Goal: Task Accomplishment & Management: Manage account settings

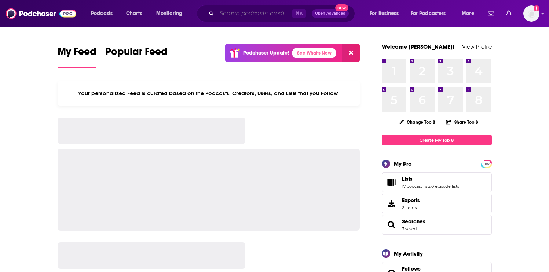
click at [219, 14] on input "Search podcasts, credits, & more..." at bounding box center [254, 14] width 75 height 12
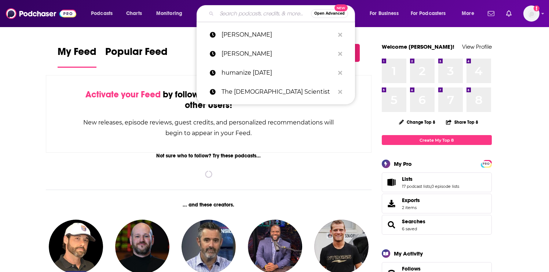
paste input "A Holy Mess with Dani Sumner"
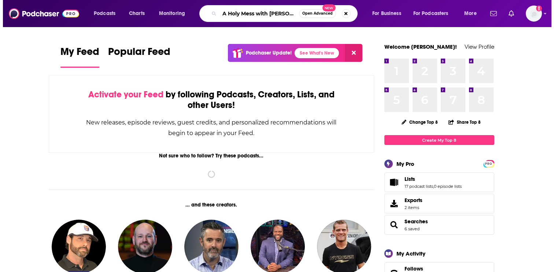
scroll to position [0, 11]
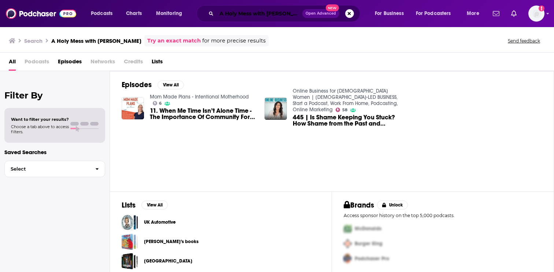
click at [278, 12] on input "A Holy Mess with Dani Sumner" at bounding box center [260, 14] width 86 height 12
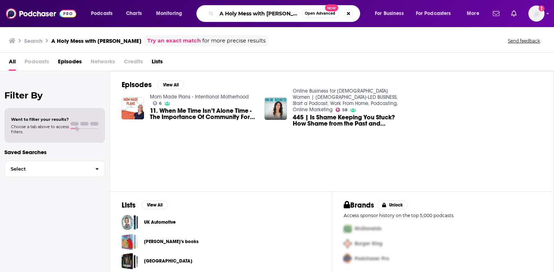
scroll to position [0, 5]
drag, startPoint x: 254, startPoint y: 15, endPoint x: 328, endPoint y: 14, distance: 74.4
click at [328, 14] on div "A Holy Mess with Dani Sumner Open Advanced New" at bounding box center [278, 13] width 164 height 17
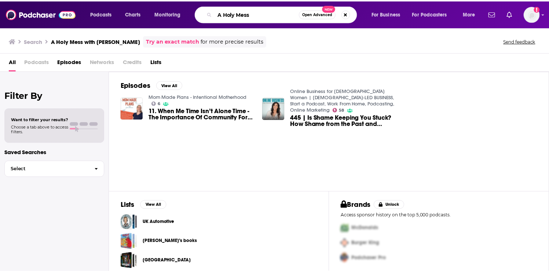
scroll to position [0, 0]
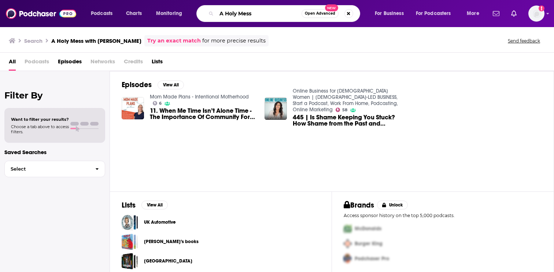
type input "A Holy Mess"
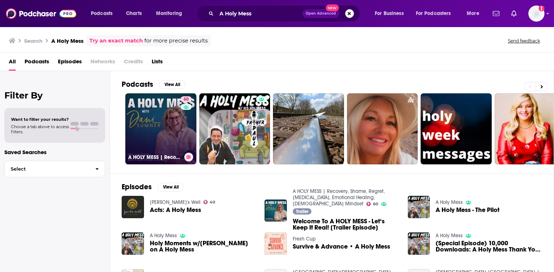
click at [171, 150] on link "60 A HOLY MESS | Recovery, Shame, Regret, Personal Growth, Emotional Healing, C…" at bounding box center [160, 128] width 71 height 71
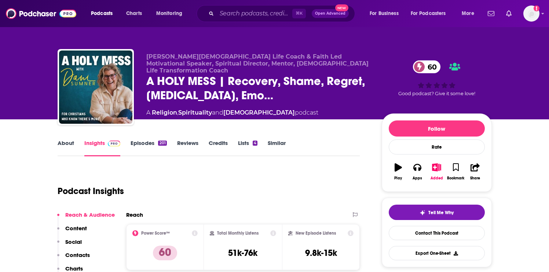
click at [67, 146] on link "About" at bounding box center [66, 148] width 16 height 17
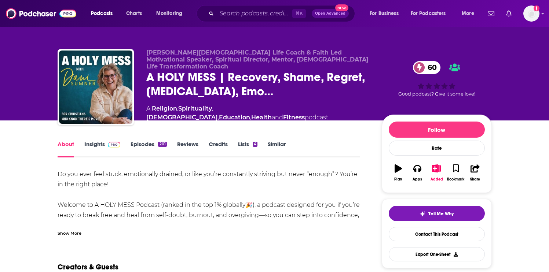
click at [115, 146] on img at bounding box center [114, 145] width 13 height 6
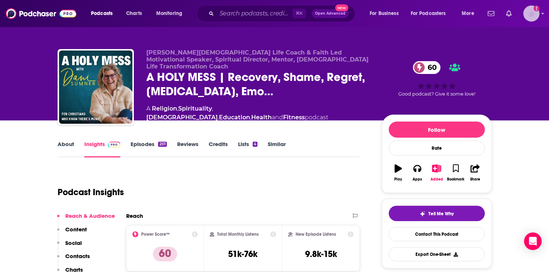
click at [530, 20] on img "Logged in as EllaRoseMurphy" at bounding box center [531, 13] width 16 height 16
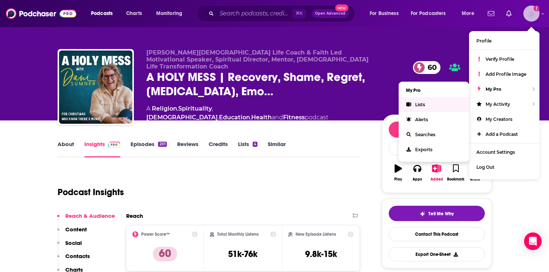
click at [435, 104] on link "Lists" at bounding box center [433, 104] width 70 height 15
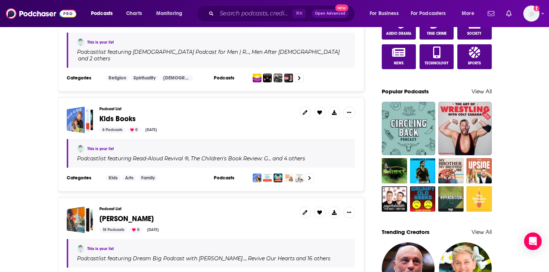
scroll to position [455, 0]
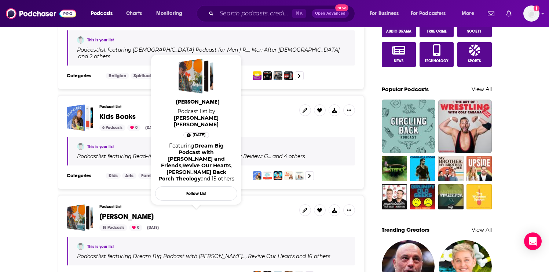
click at [122, 212] on span "[PERSON_NAME]" at bounding box center [126, 216] width 54 height 9
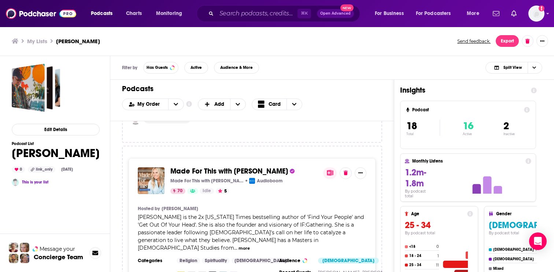
scroll to position [527, 0]
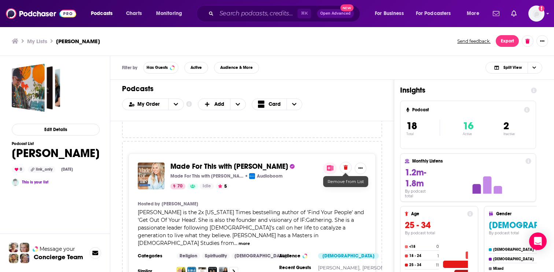
click at [348, 170] on button at bounding box center [346, 168] width 12 height 12
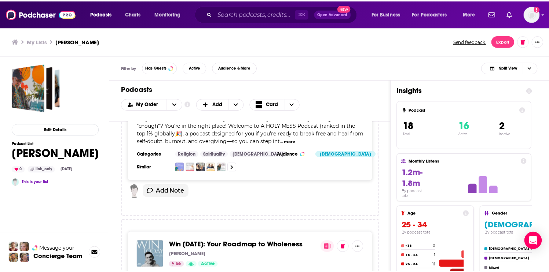
scroll to position [2052, 0]
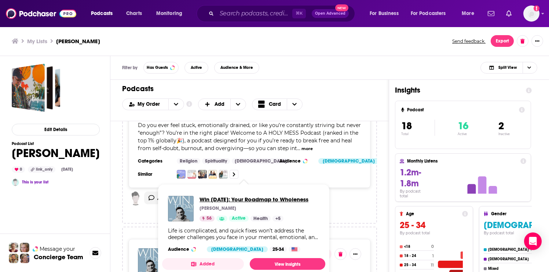
click at [268, 200] on span "Win [DATE]: Your Roadmap to Wholeness" at bounding box center [253, 199] width 109 height 7
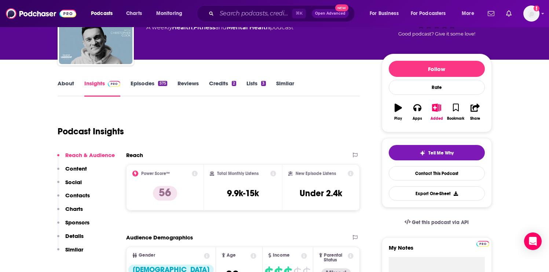
scroll to position [71, 0]
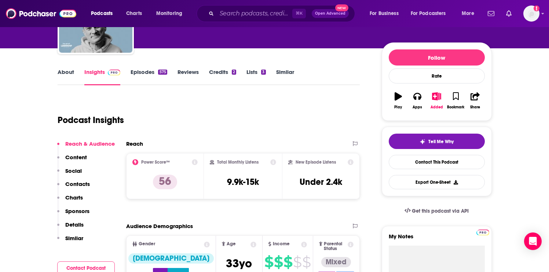
click at [154, 70] on link "Episodes 575" at bounding box center [148, 77] width 36 height 17
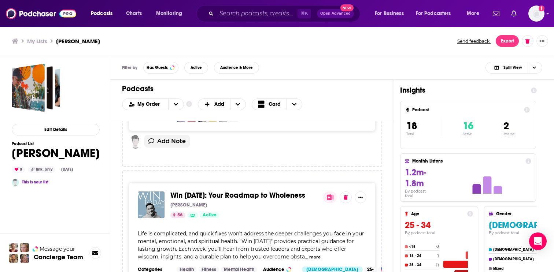
scroll to position [2102, 0]
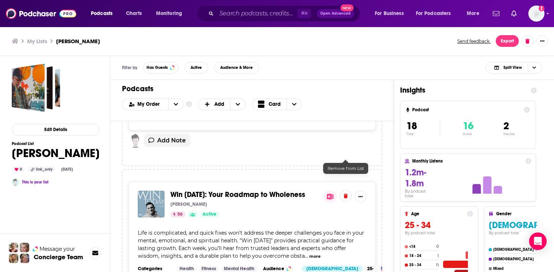
click at [347, 190] on button at bounding box center [346, 196] width 12 height 12
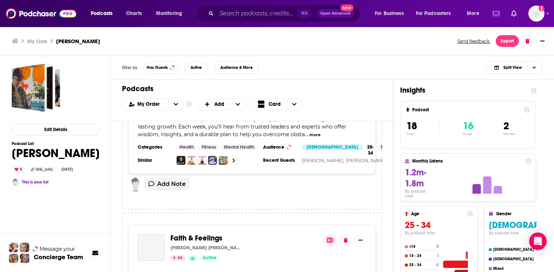
scroll to position [2242, 0]
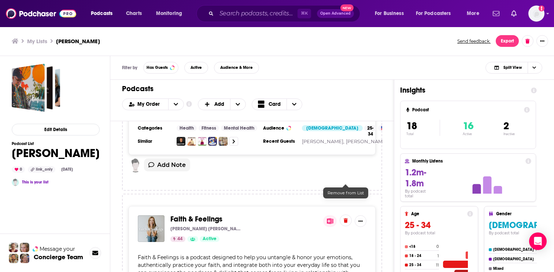
click at [344, 215] on button at bounding box center [346, 221] width 12 height 12
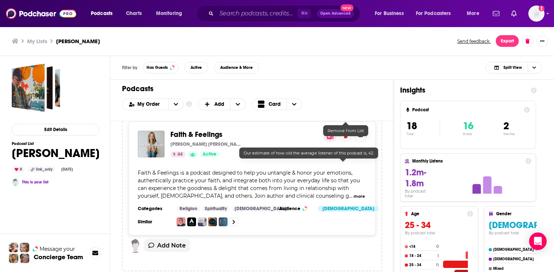
scroll to position [2393, 0]
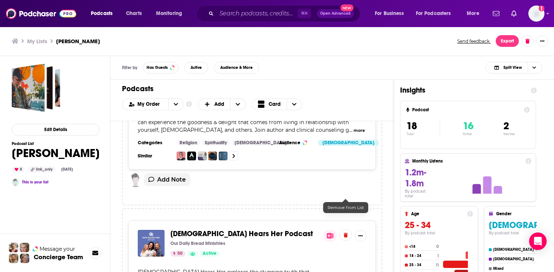
click at [346, 233] on icon at bounding box center [346, 235] width 4 height 5
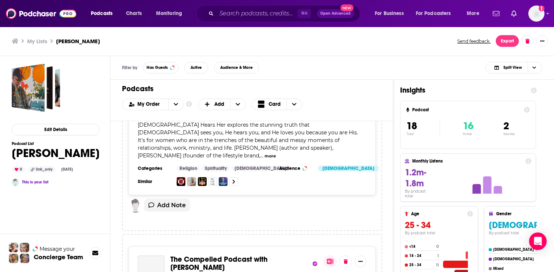
scroll to position [2542, 0]
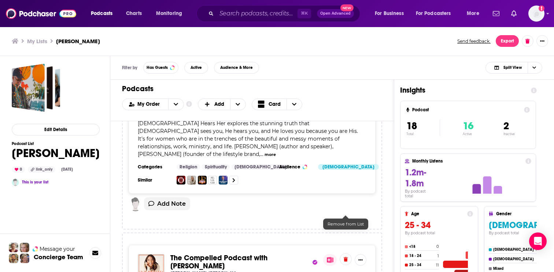
click at [344, 257] on icon at bounding box center [346, 259] width 4 height 5
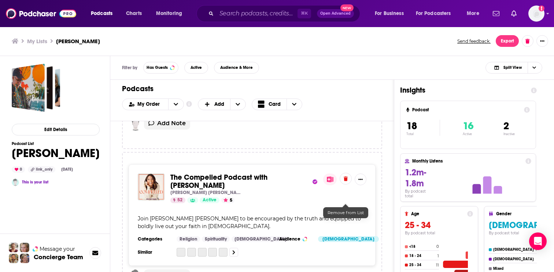
scroll to position [2646, 0]
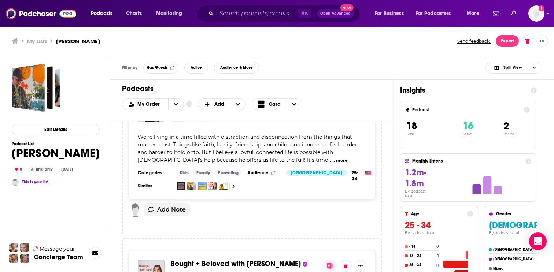
scroll to position [2866, 0]
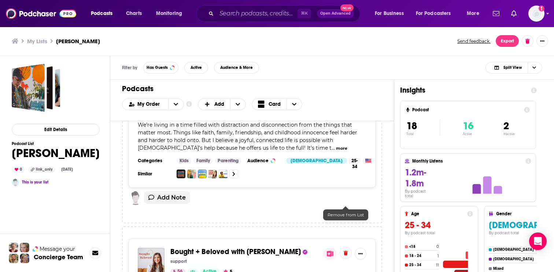
click at [345, 247] on button at bounding box center [346, 253] width 12 height 12
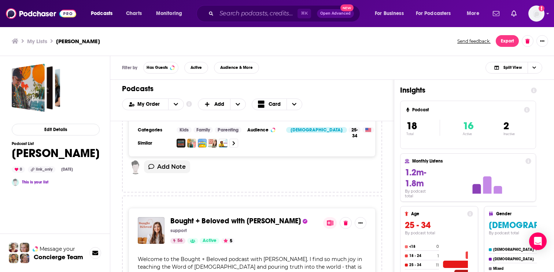
scroll to position [2921, 0]
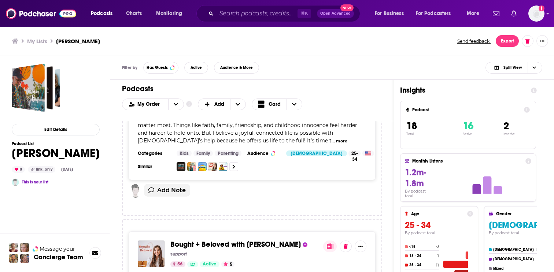
scroll to position [2921, 0]
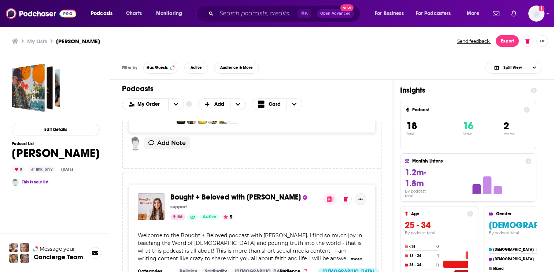
click at [363, 193] on button "Show More Button" at bounding box center [361, 199] width 12 height 12
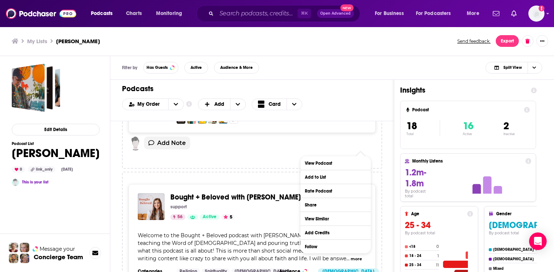
click at [331, 196] on icon at bounding box center [330, 199] width 7 height 6
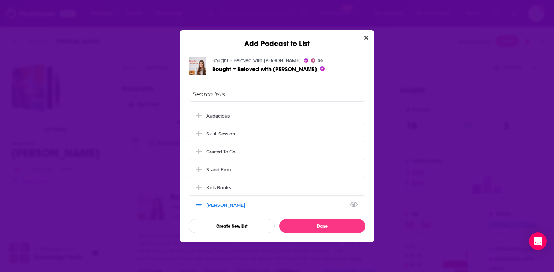
click at [255, 199] on div "[PERSON_NAME]" at bounding box center [277, 205] width 177 height 16
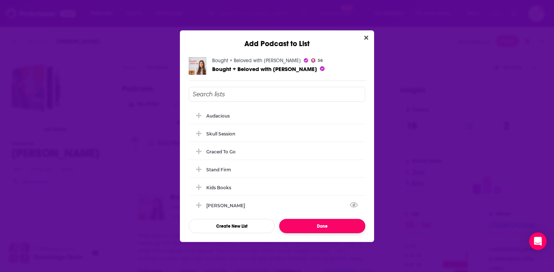
click at [300, 224] on button "Done" at bounding box center [322, 226] width 86 height 14
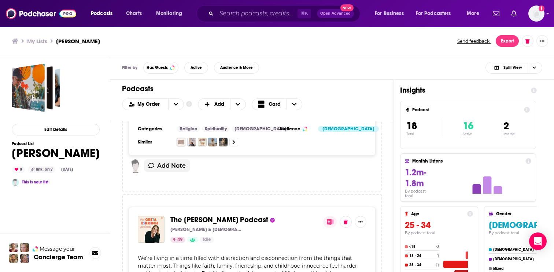
scroll to position [2738, 0]
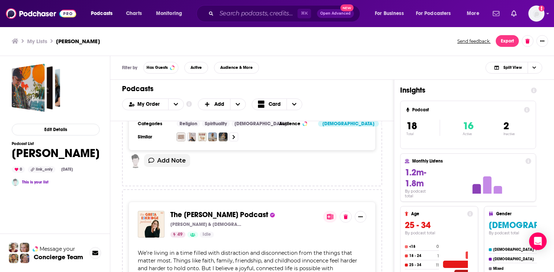
click at [331, 211] on button at bounding box center [330, 217] width 14 height 12
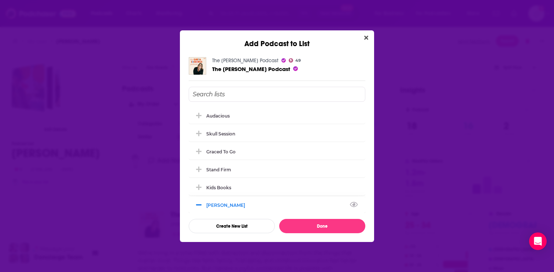
click at [262, 208] on div "[PERSON_NAME]" at bounding box center [277, 205] width 177 height 16
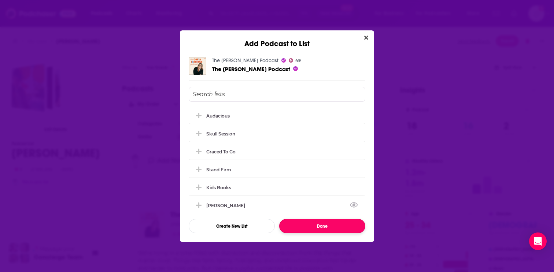
click at [303, 227] on button "Done" at bounding box center [322, 226] width 86 height 14
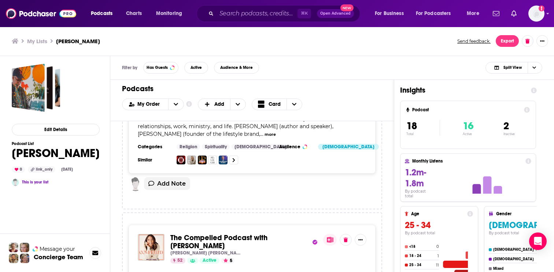
scroll to position [2560, 0]
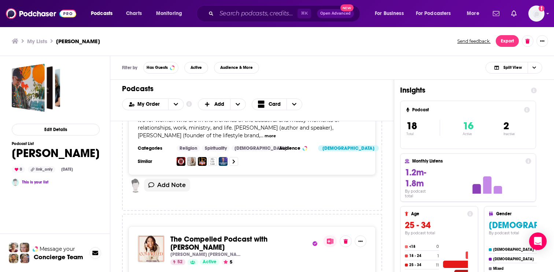
click at [328, 236] on button at bounding box center [330, 242] width 14 height 12
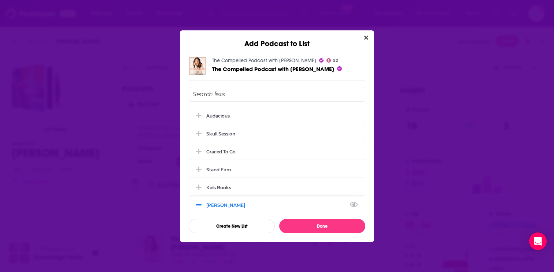
click at [318, 204] on div "[PERSON_NAME]" at bounding box center [277, 205] width 177 height 16
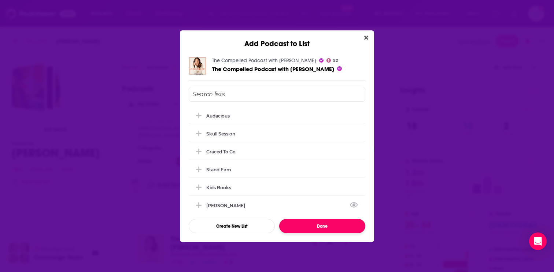
click at [316, 221] on button "Done" at bounding box center [322, 226] width 86 height 14
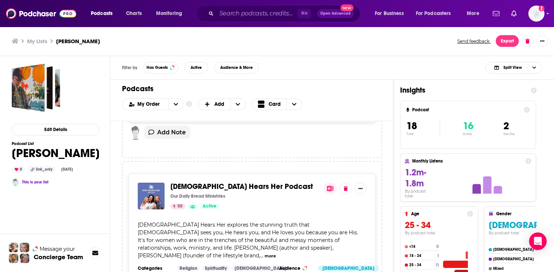
scroll to position [2429, 0]
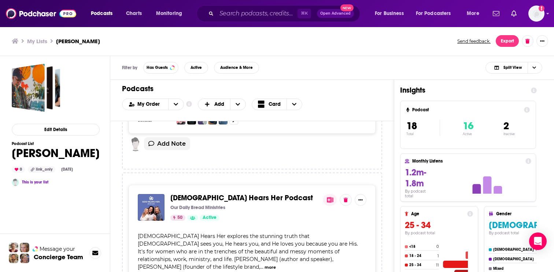
click at [332, 194] on div "[DEMOGRAPHIC_DATA] Hears Her Podcast Our Daily Bread Ministries 50 Active" at bounding box center [252, 207] width 229 height 27
click at [332, 194] on button at bounding box center [330, 200] width 14 height 12
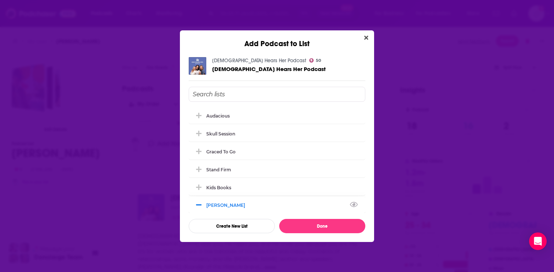
click at [308, 210] on div "[PERSON_NAME]" at bounding box center [277, 205] width 177 height 16
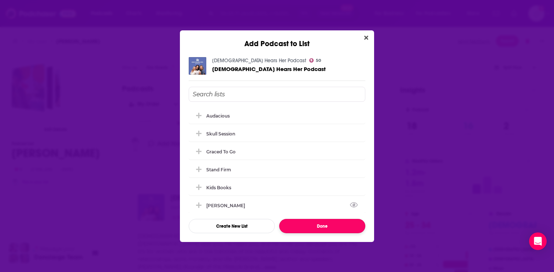
click at [316, 224] on button "Done" at bounding box center [322, 226] width 86 height 14
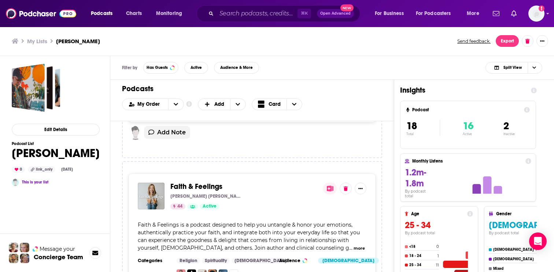
scroll to position [2261, 0]
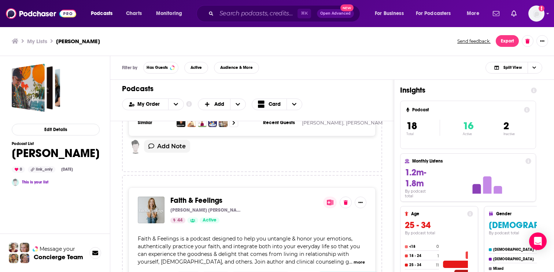
click at [333, 197] on button at bounding box center [330, 203] width 14 height 12
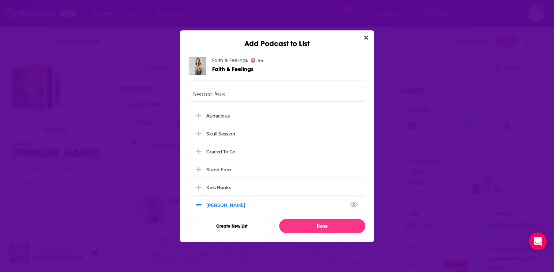
click at [319, 204] on div "[PERSON_NAME]" at bounding box center [277, 205] width 177 height 16
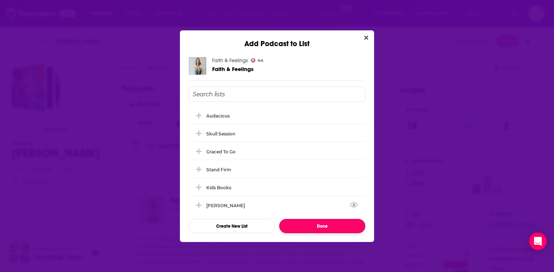
click at [318, 226] on button "Done" at bounding box center [322, 226] width 86 height 14
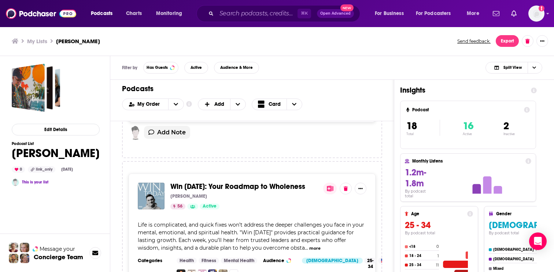
scroll to position [2108, 0]
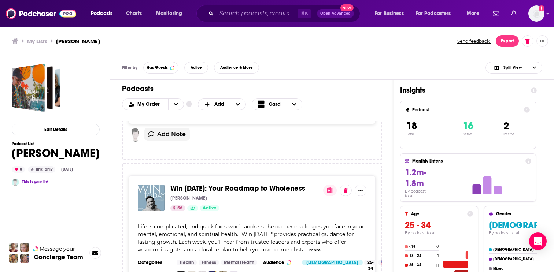
click at [331, 188] on icon at bounding box center [330, 191] width 7 height 6
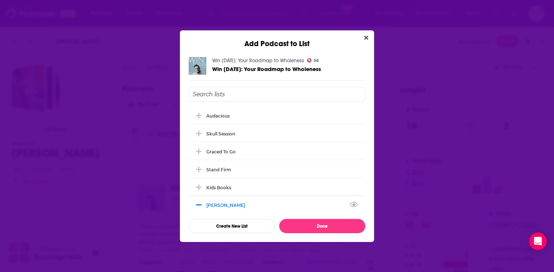
click at [299, 206] on div "[PERSON_NAME]" at bounding box center [277, 205] width 177 height 16
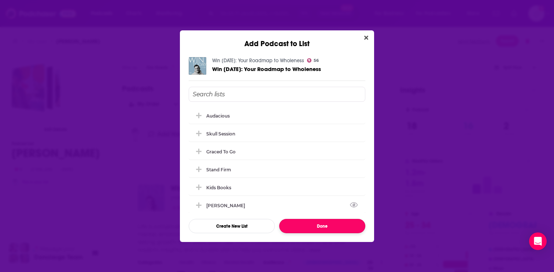
click at [304, 225] on button "Done" at bounding box center [322, 226] width 86 height 14
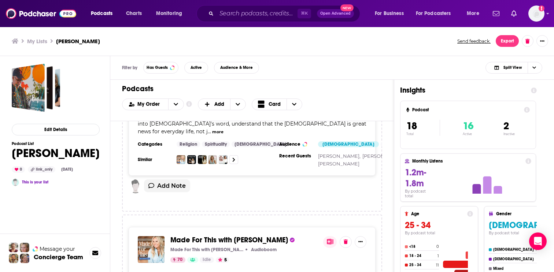
scroll to position [453, 0]
